Goal: Information Seeking & Learning: Learn about a topic

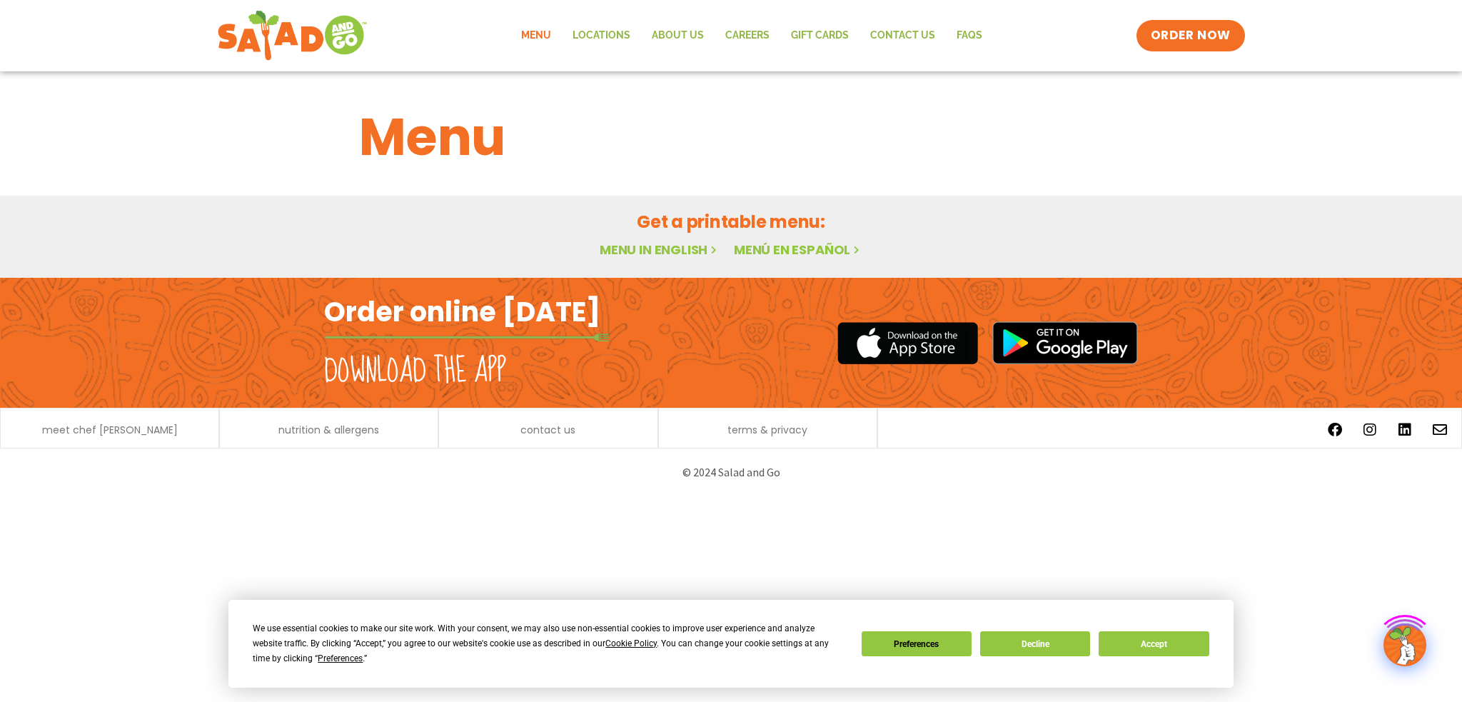
click at [0, 0] on span "Sides & Kids" at bounding box center [0, 0] width 0 height 0
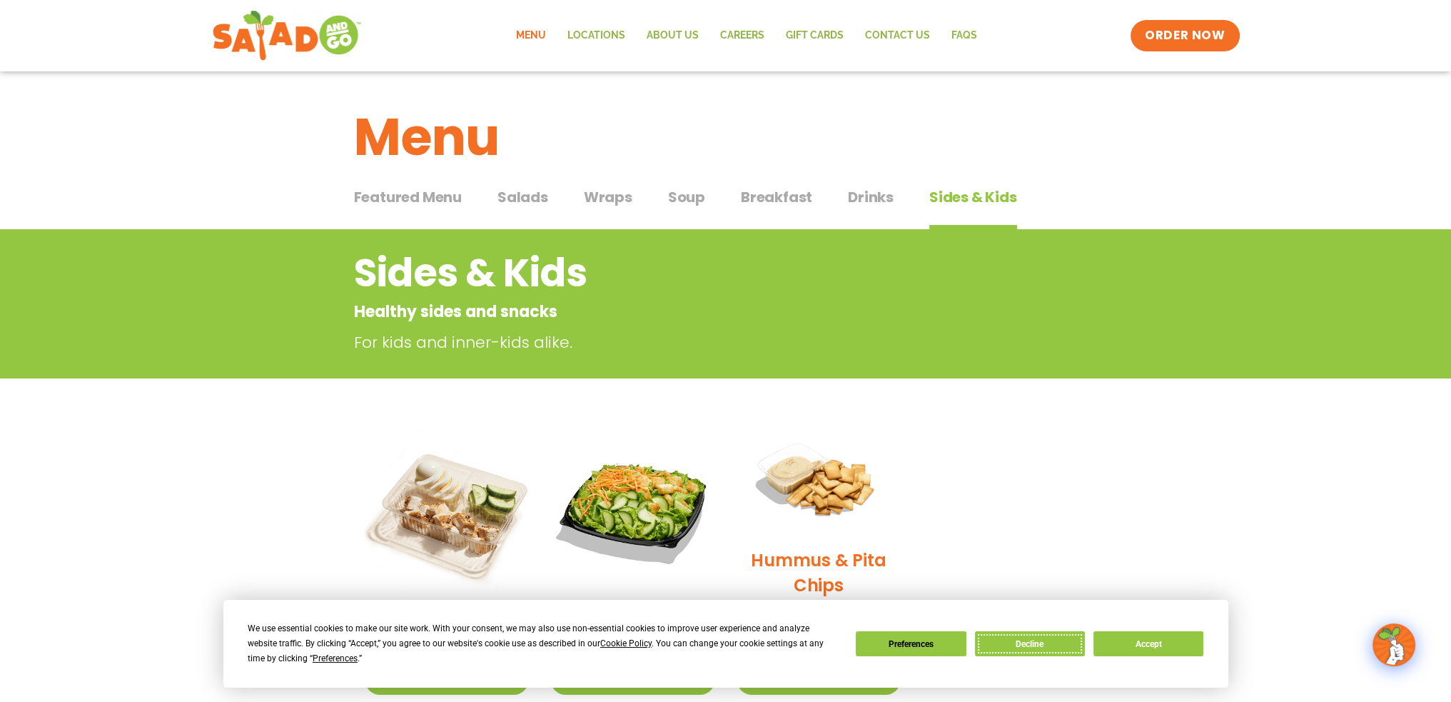
click at [1019, 647] on button "Decline" at bounding box center [1030, 643] width 110 height 25
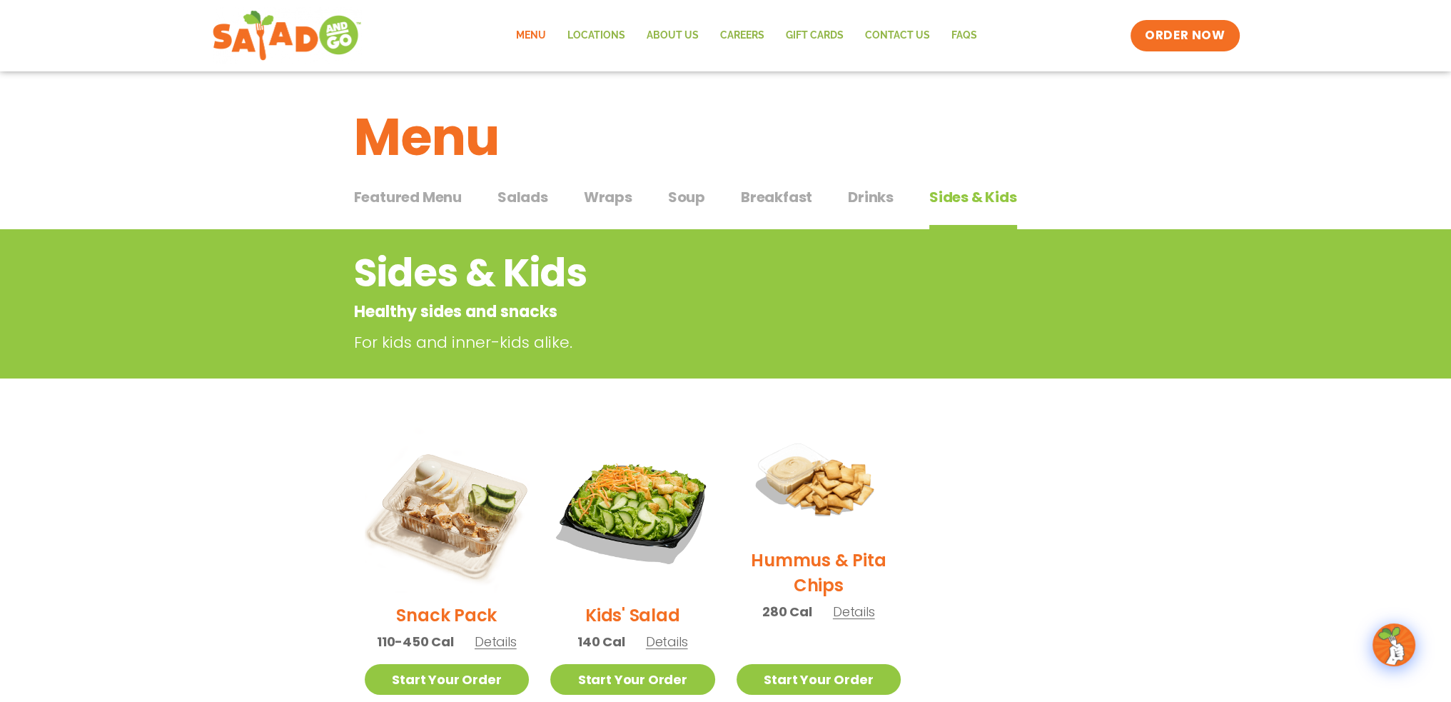
click at [605, 197] on span "Wraps" at bounding box center [608, 196] width 49 height 21
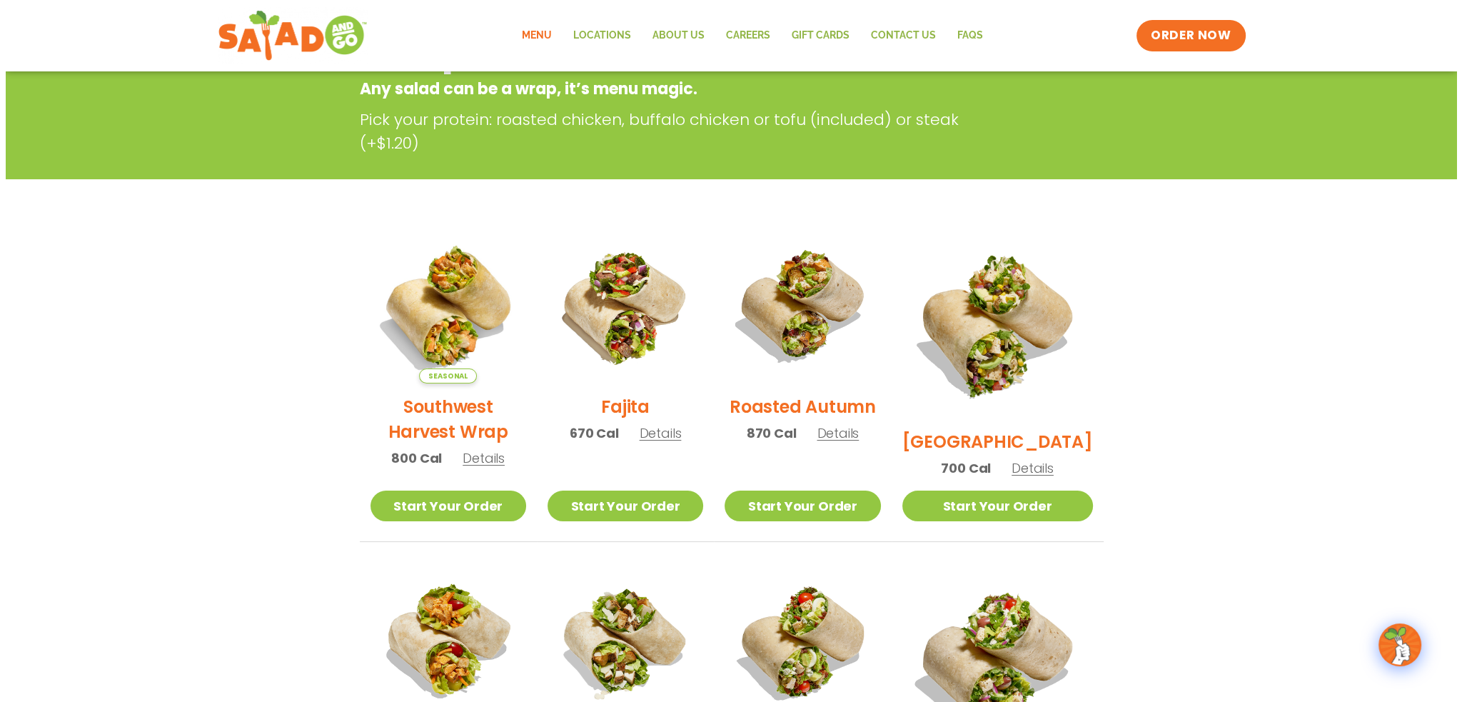
scroll to position [214, 0]
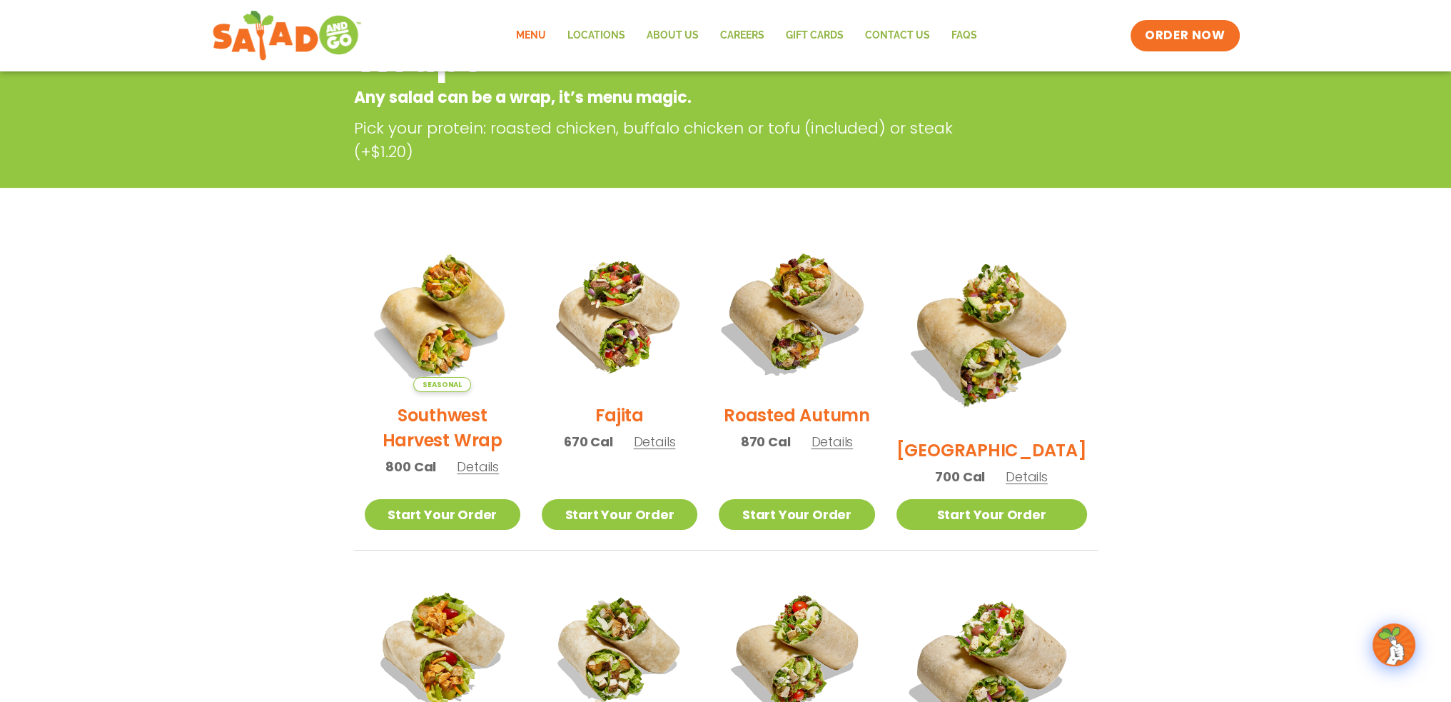
click at [823, 339] on img at bounding box center [796, 314] width 183 height 183
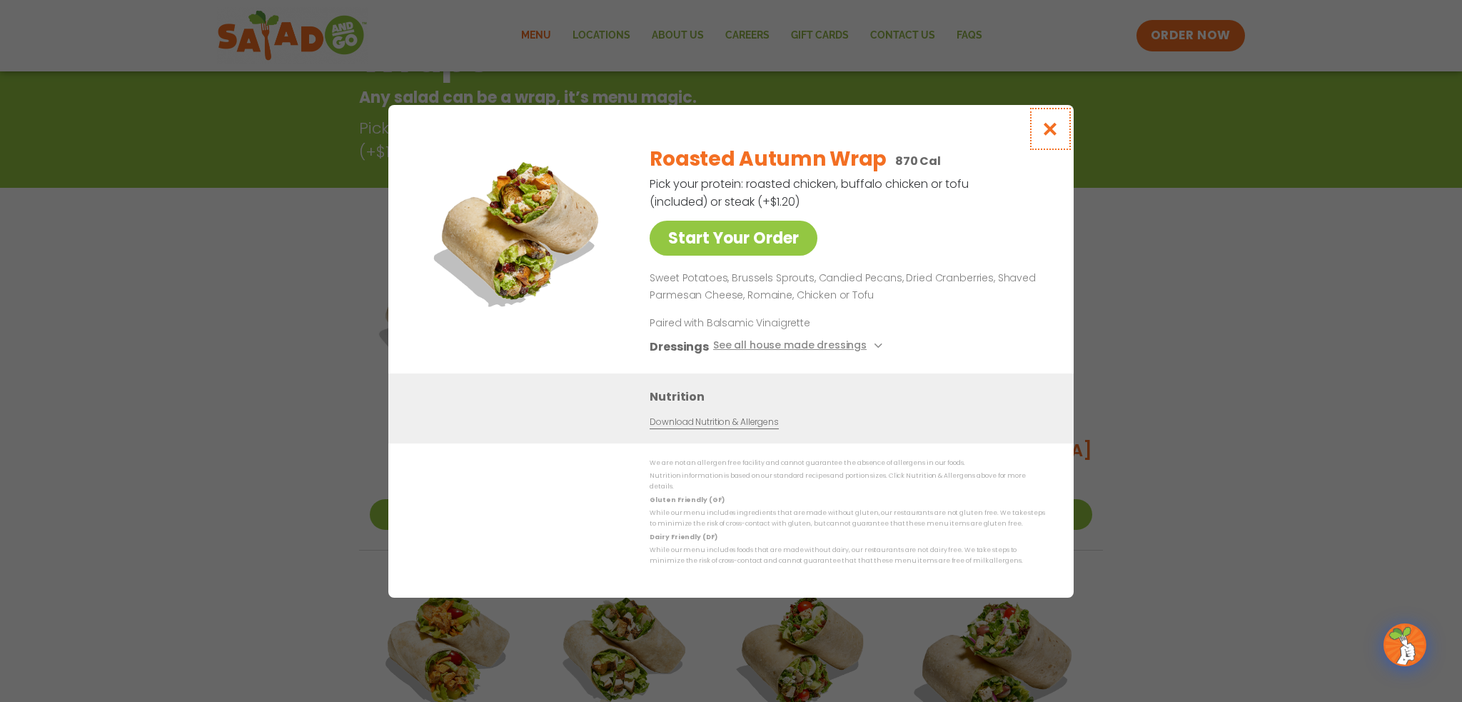
click at [1056, 136] on icon "Close modal" at bounding box center [1050, 128] width 18 height 15
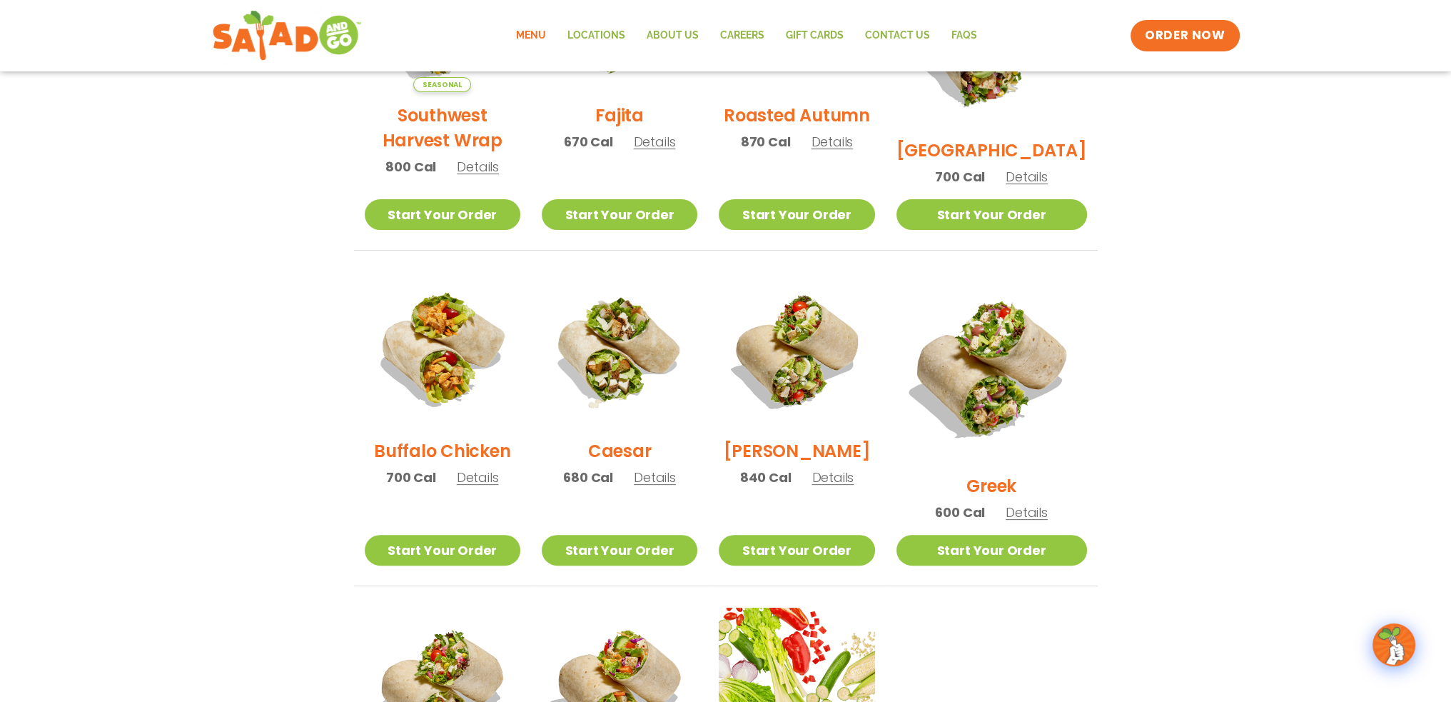
scroll to position [371, 0]
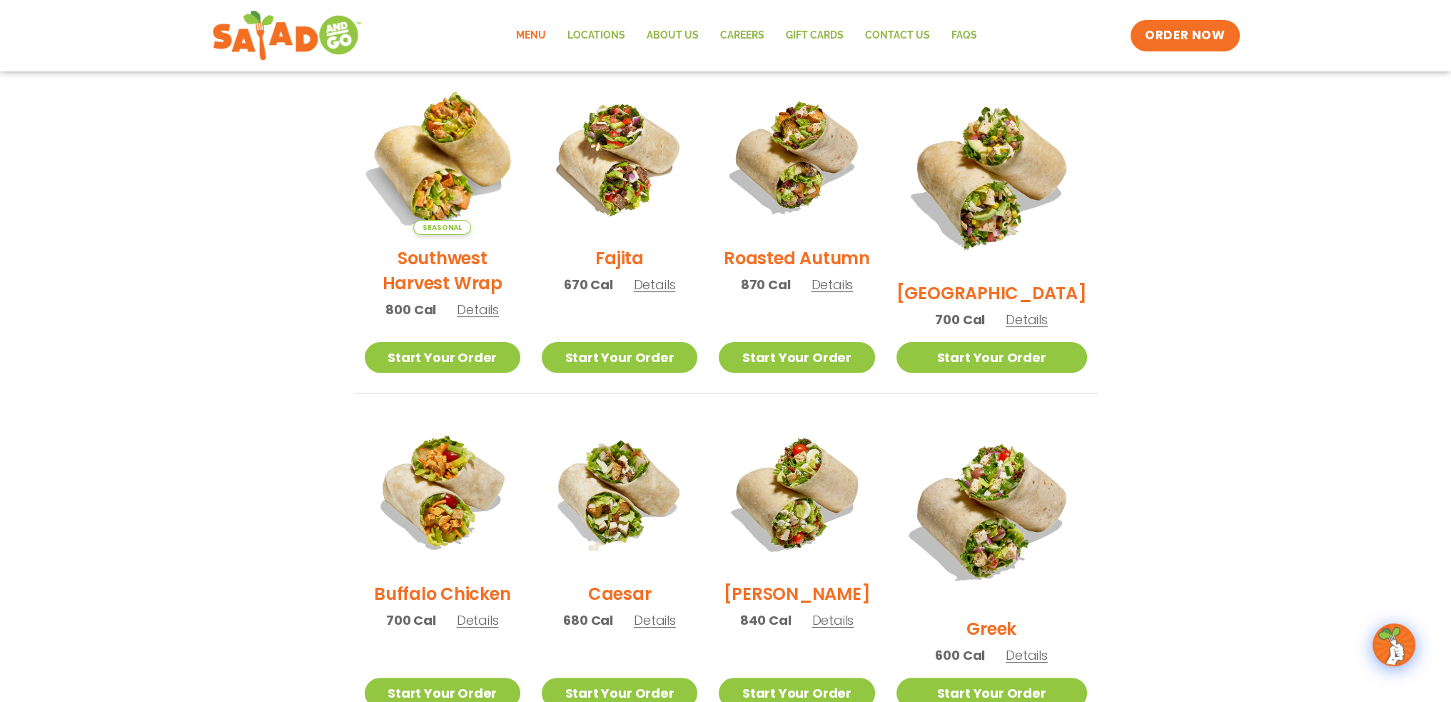
click at [426, 179] on img at bounding box center [441, 157] width 183 height 183
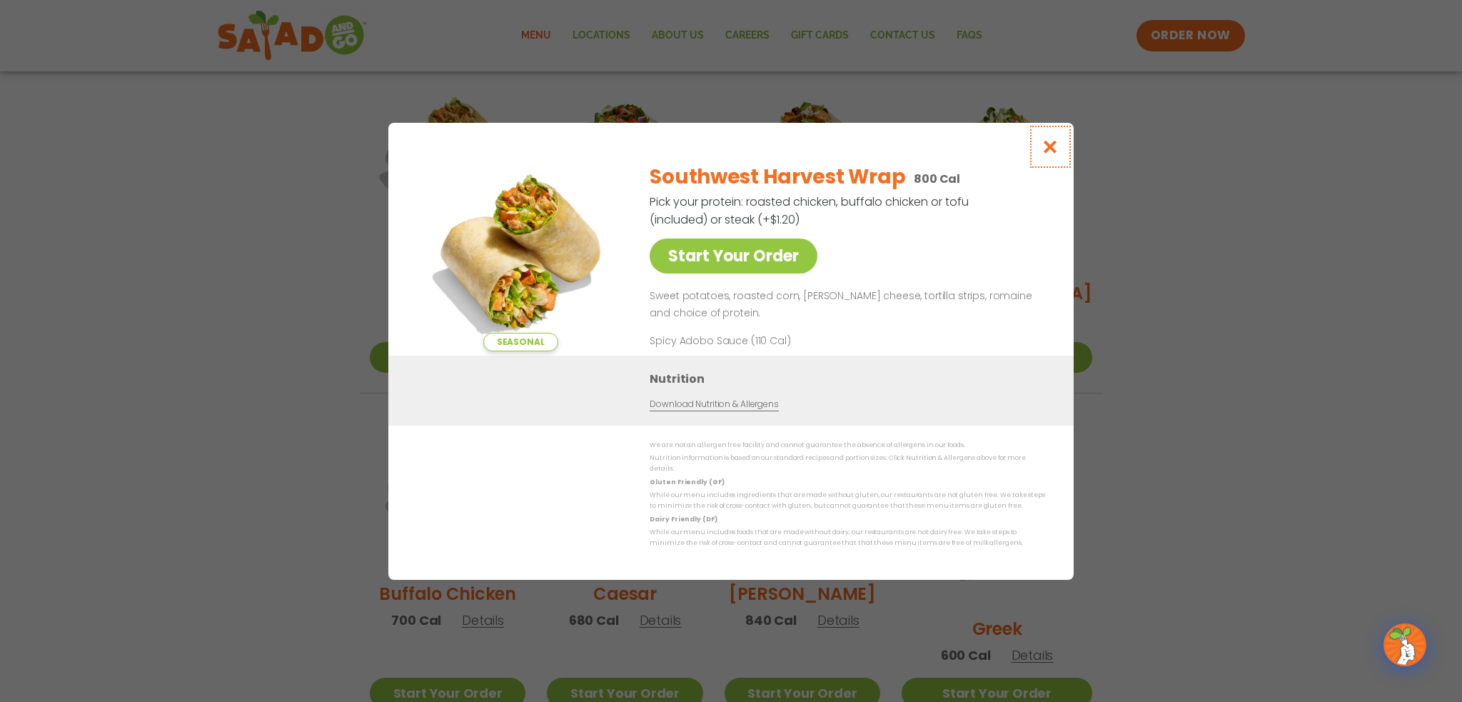
click at [1051, 152] on icon "Close modal" at bounding box center [1050, 146] width 18 height 15
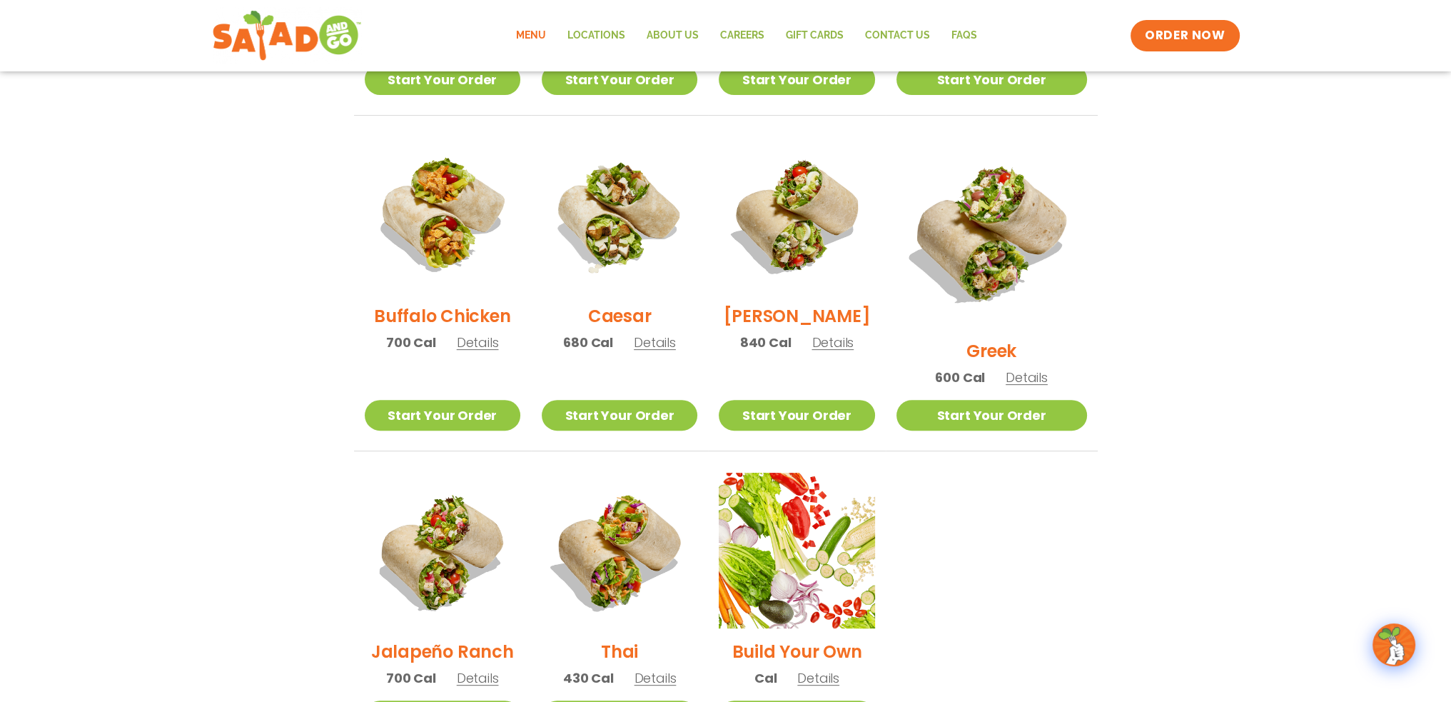
scroll to position [657, 0]
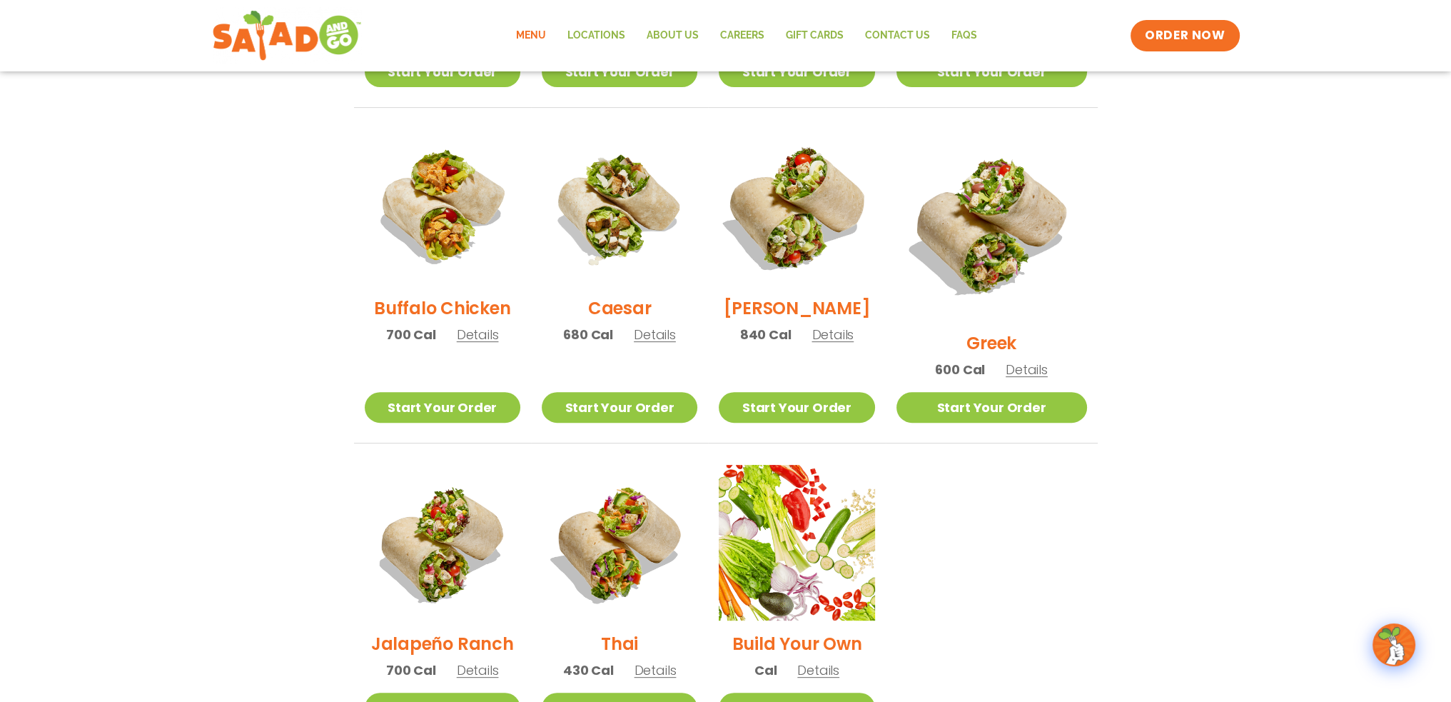
click at [837, 246] on img at bounding box center [796, 207] width 183 height 183
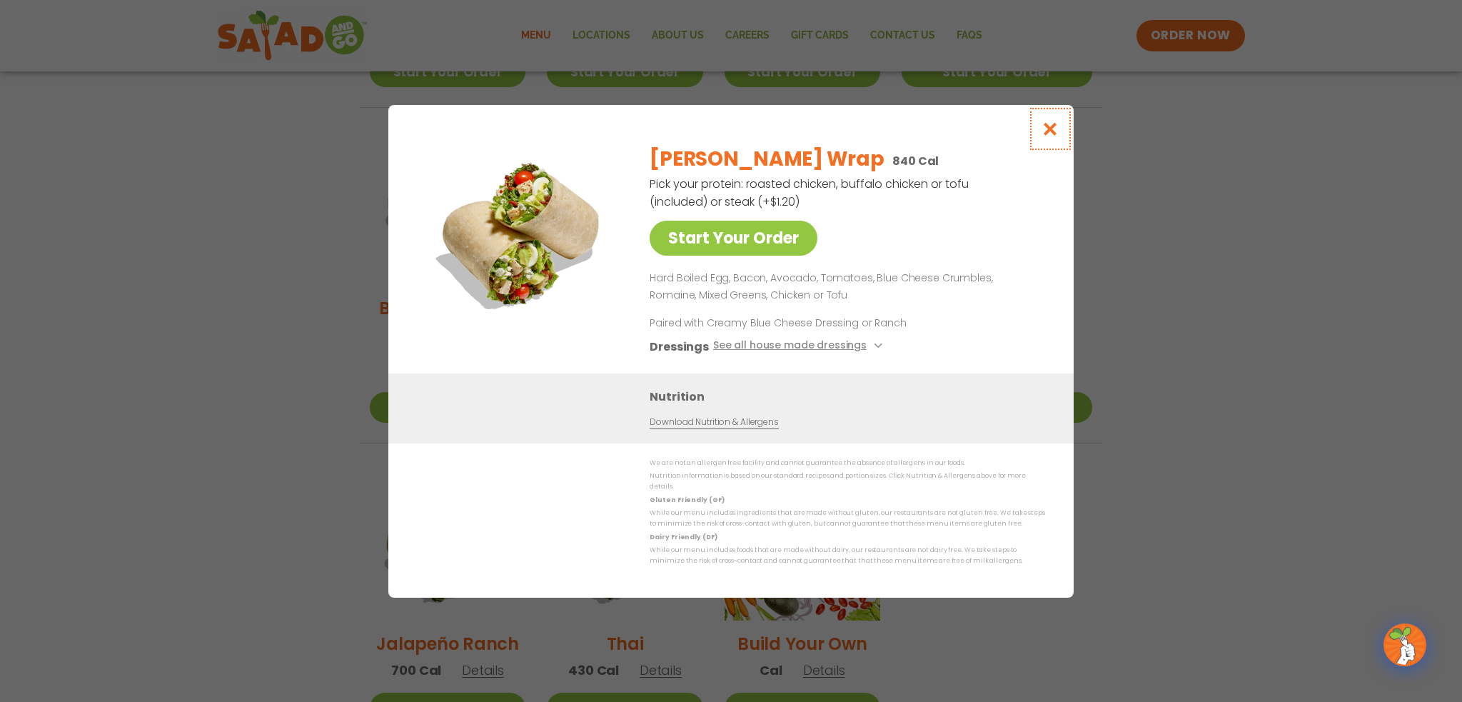
click at [1051, 129] on icon "Close modal" at bounding box center [1050, 128] width 18 height 15
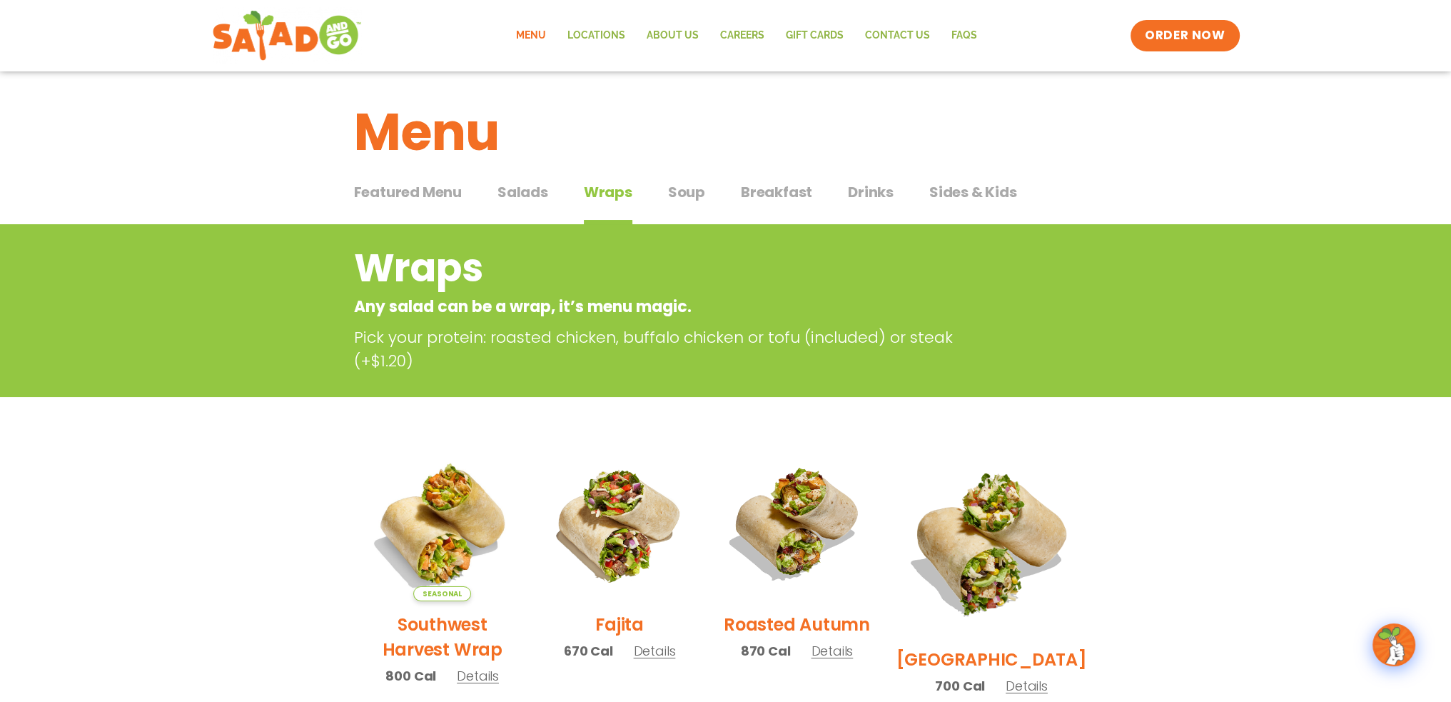
scroll to position [0, 0]
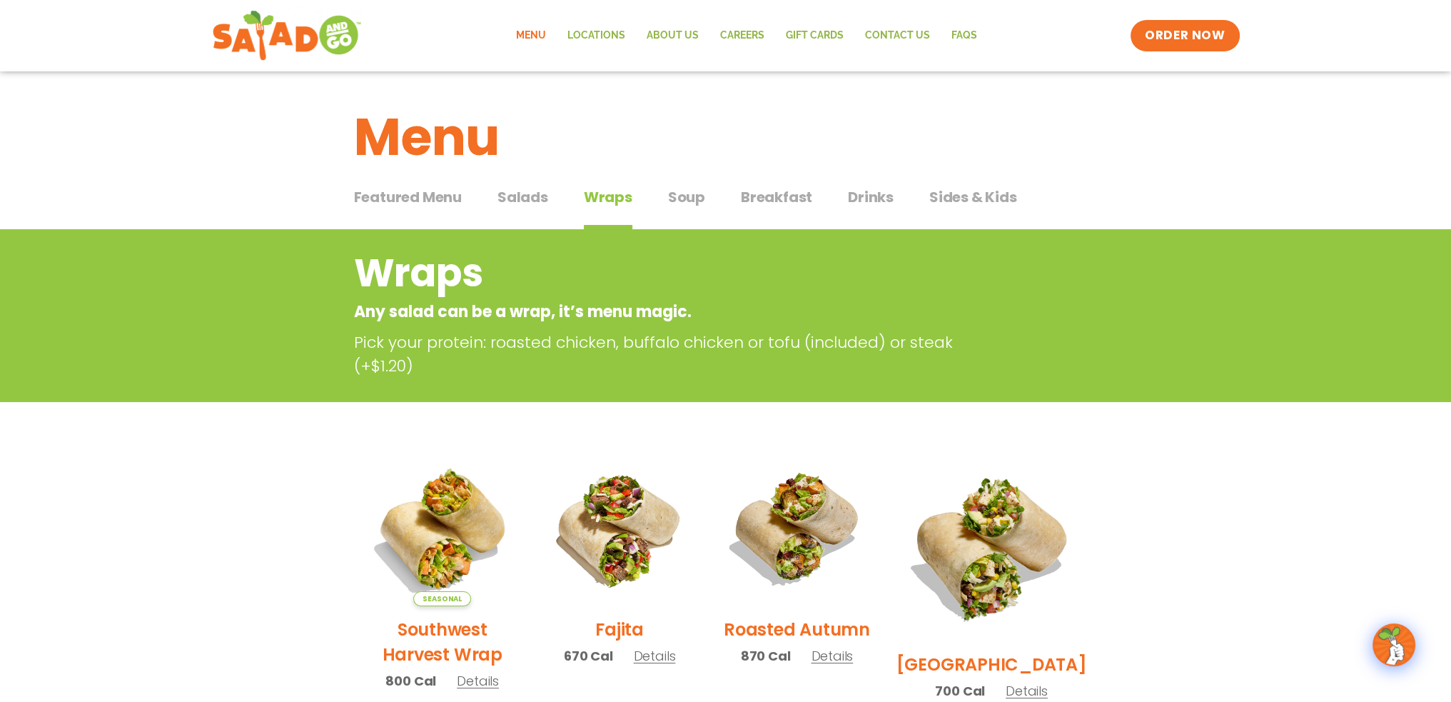
click at [520, 201] on span "Salads" at bounding box center [522, 196] width 51 height 21
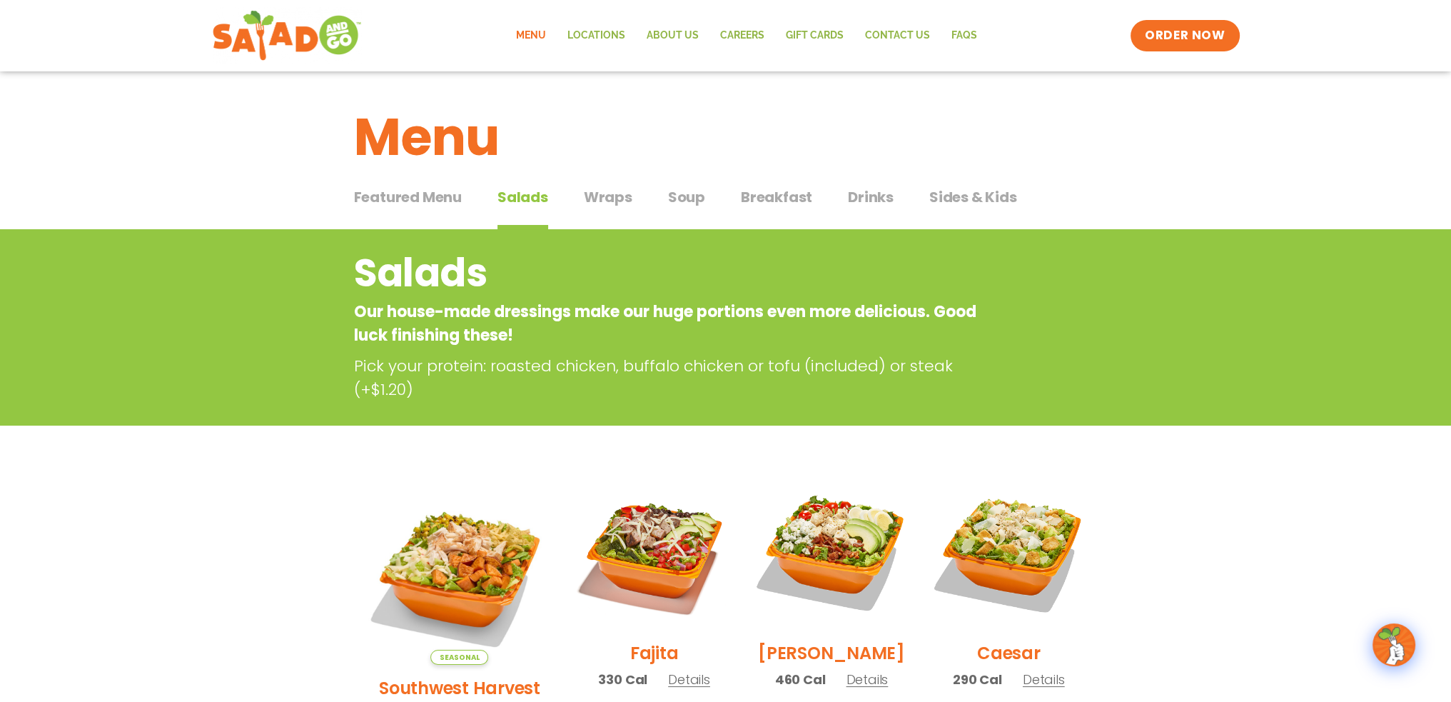
click at [610, 196] on span "Wraps" at bounding box center [608, 196] width 49 height 21
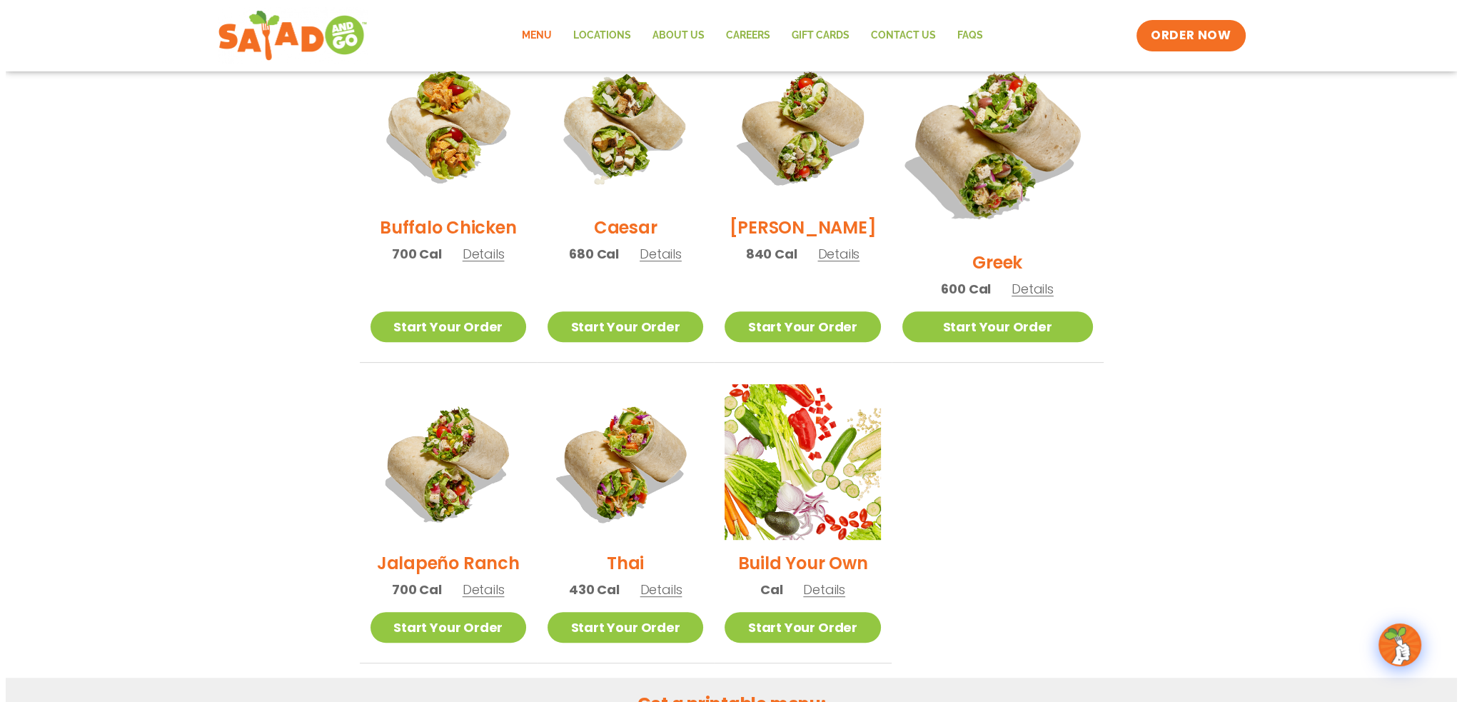
scroll to position [571, 0]
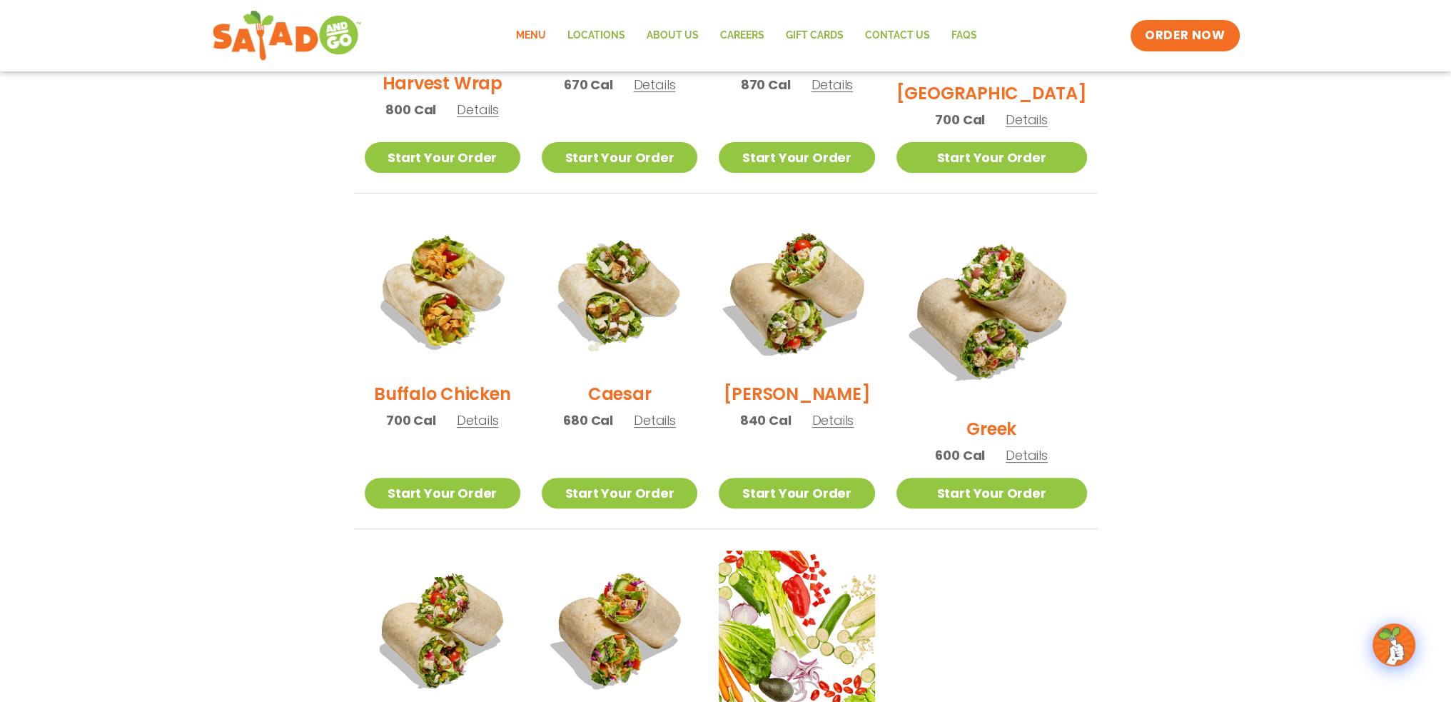
click at [817, 288] on img at bounding box center [796, 292] width 183 height 183
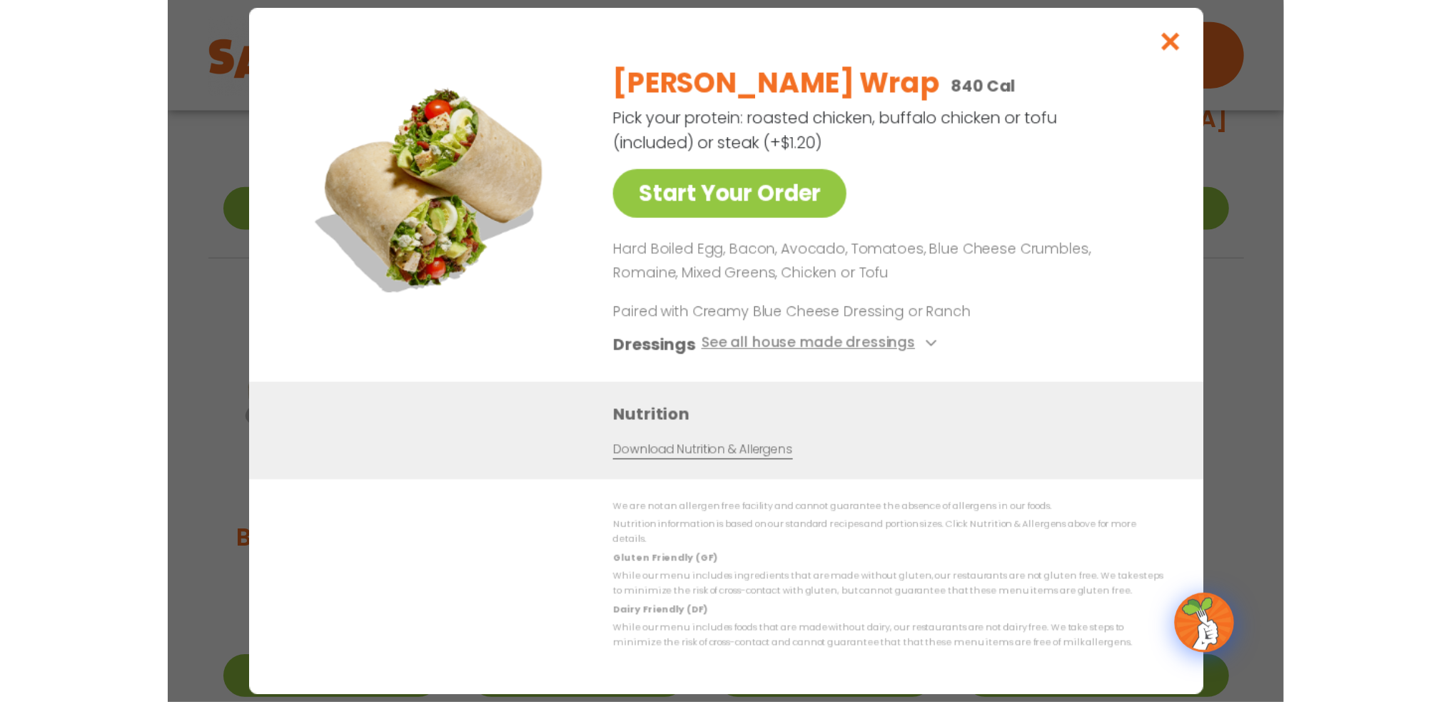
scroll to position [579, 0]
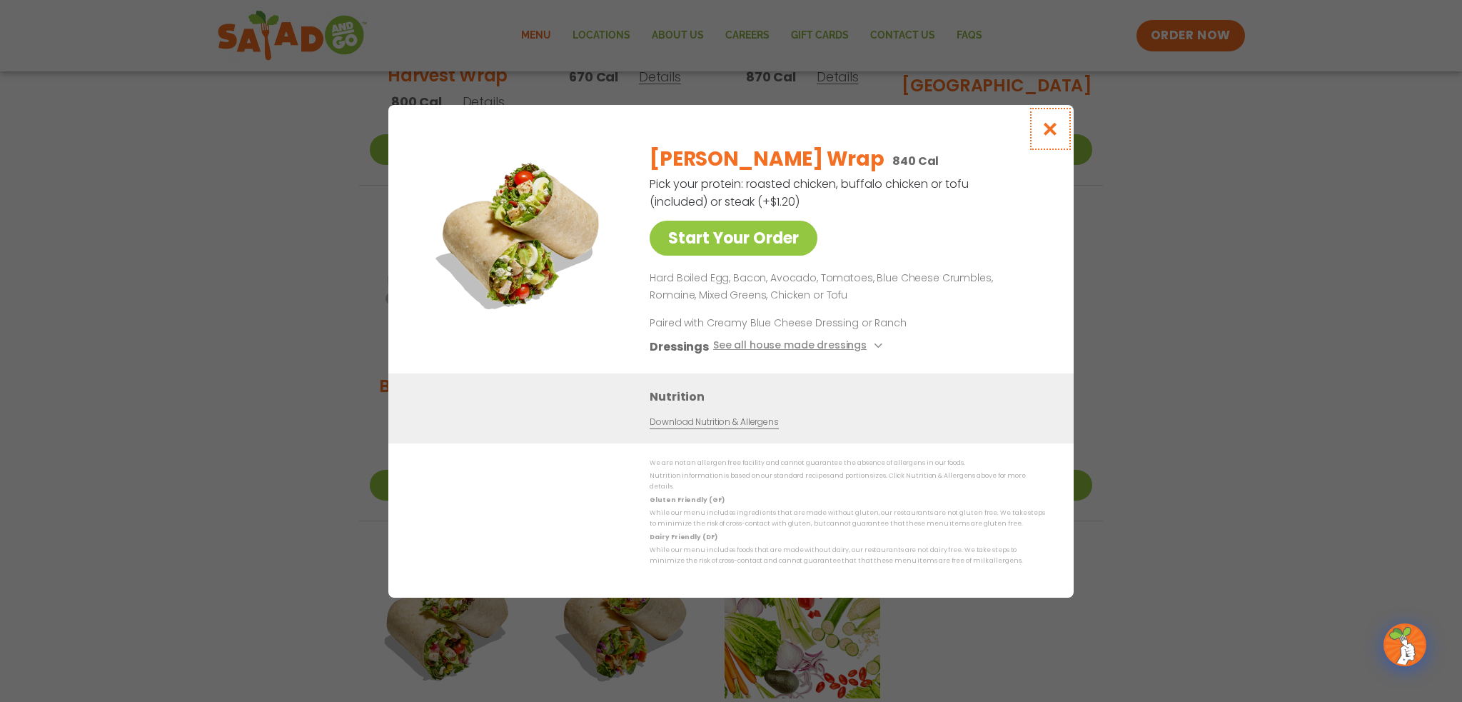
click at [1053, 133] on icon "Close modal" at bounding box center [1050, 128] width 18 height 15
